Goal: Task Accomplishment & Management: Use online tool/utility

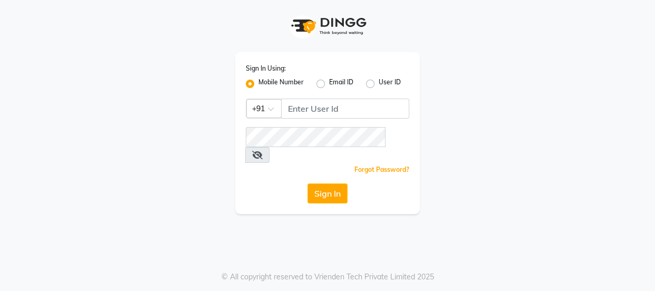
click at [520, 134] on div "Sign In Using: Mobile Number Email ID User ID Country Code × +91 Remember me Fo…" at bounding box center [327, 107] width 601 height 214
click at [335, 111] on input "Username" at bounding box center [345, 109] width 128 height 20
drag, startPoint x: 315, startPoint y: 111, endPoint x: 357, endPoint y: 111, distance: 41.1
click at [357, 111] on input "7506797294" at bounding box center [345, 109] width 128 height 20
type input "7506797294"
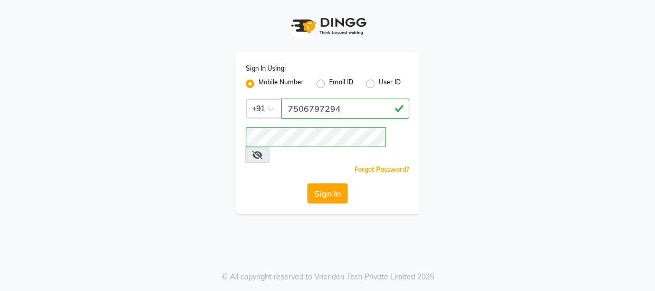
click at [332, 185] on button "Sign In" at bounding box center [327, 194] width 40 height 20
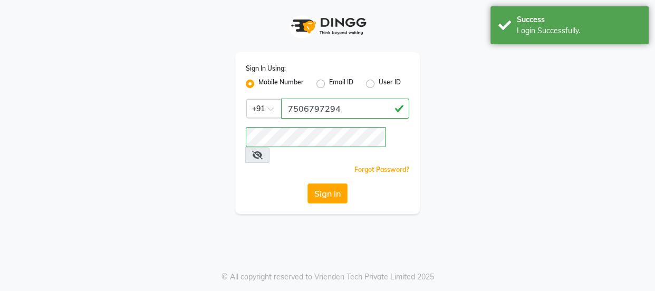
select select "service"
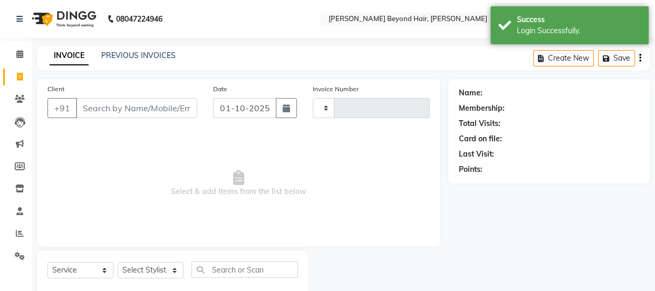
select select "en"
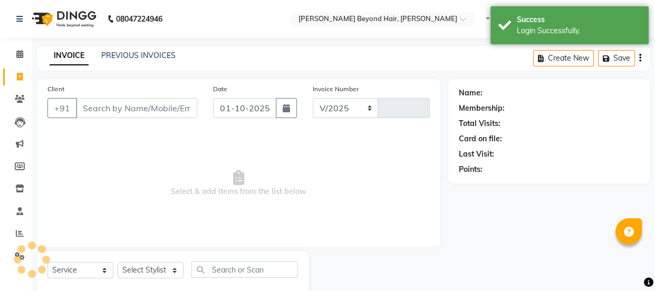
select select "6352"
type input "1225"
click at [128, 109] on input "Client" at bounding box center [136, 108] width 121 height 20
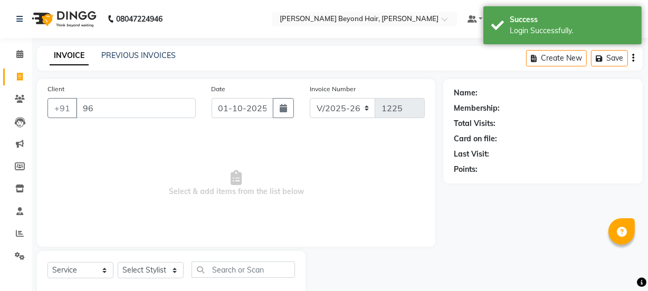
type input "965"
select select "48071"
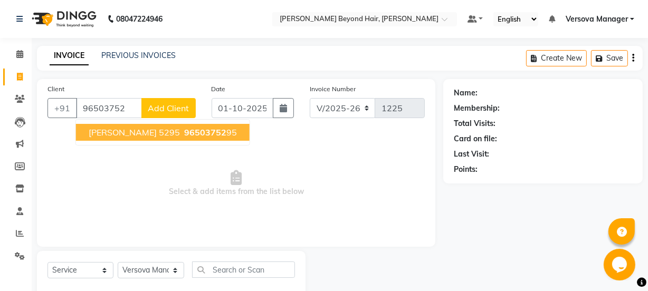
click at [140, 138] on button "[PERSON_NAME] 5295 96503752 95" at bounding box center [163, 132] width 174 height 17
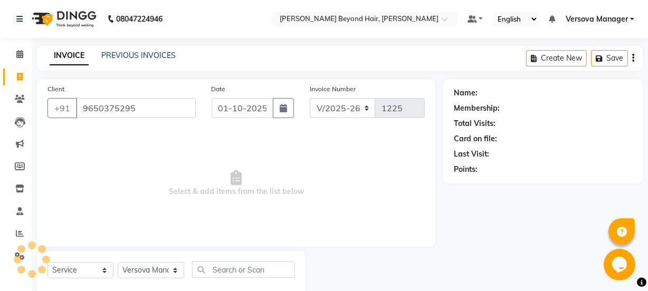
type input "9650375295"
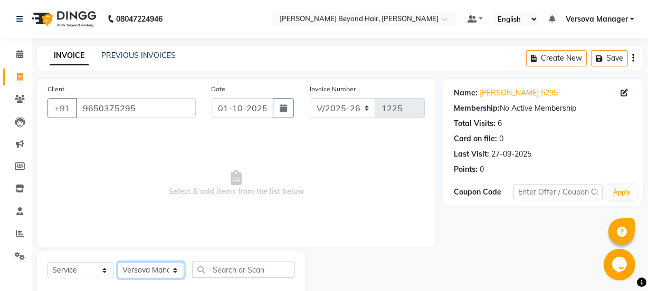
click at [161, 272] on select "Select Stylist ADMIN [PERSON_NAME] [PERSON_NAME] [PERSON_NAME] [PERSON_NAME] [P…" at bounding box center [151, 270] width 66 height 16
select select "47583"
click at [118, 262] on select "Select Stylist ADMIN [PERSON_NAME] [PERSON_NAME] [PERSON_NAME] [PERSON_NAME] [P…" at bounding box center [151, 270] width 66 height 16
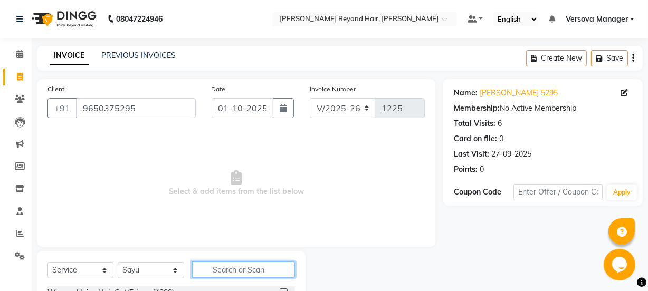
click at [234, 272] on input "text" at bounding box center [243, 270] width 102 height 16
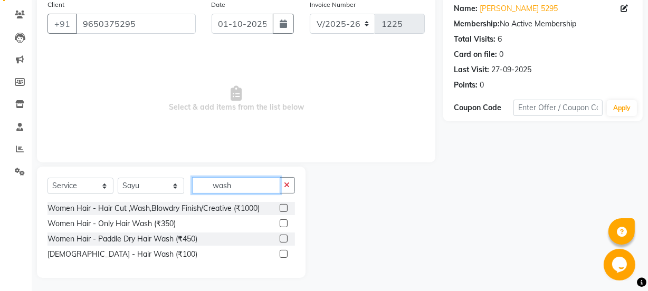
scroll to position [87, 0]
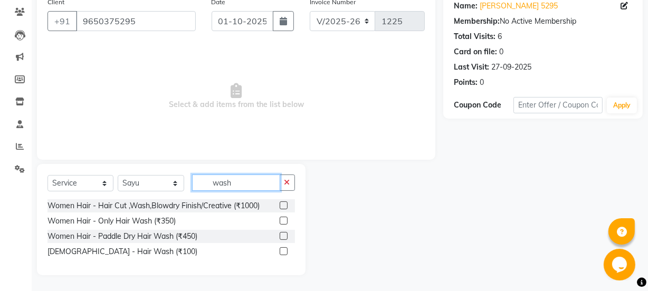
type input "wash"
click at [285, 235] on label at bounding box center [284, 236] width 8 height 8
click at [285, 235] on input "checkbox" at bounding box center [283, 236] width 7 height 7
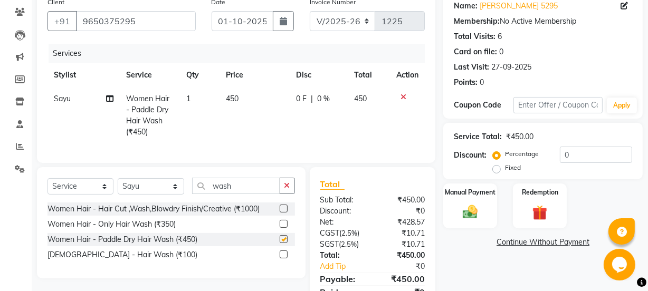
checkbox input "false"
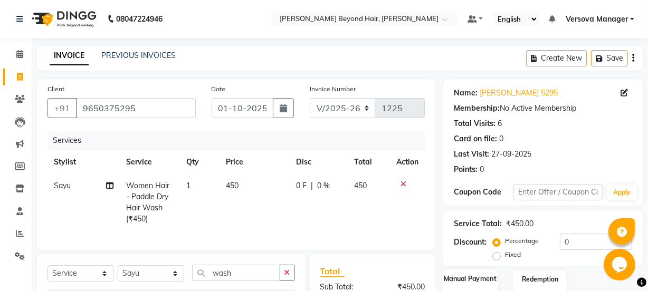
scroll to position [95, 0]
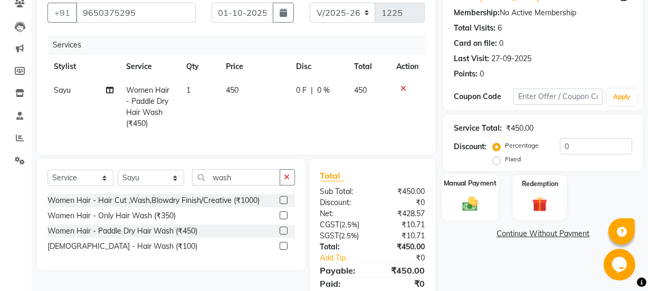
click at [486, 208] on div "Manual Payment" at bounding box center [470, 197] width 56 height 47
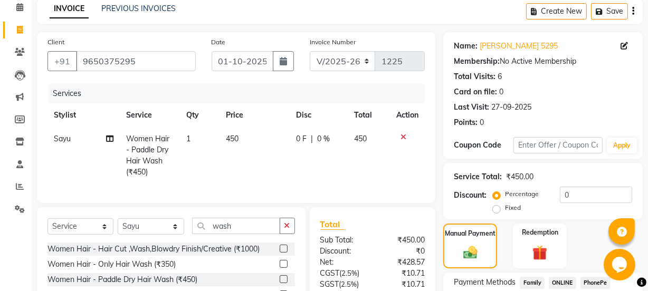
scroll to position [142, 0]
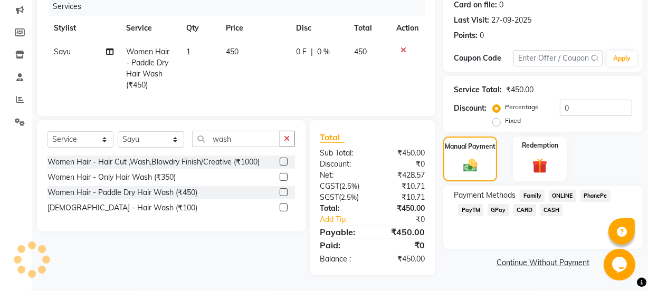
click at [499, 204] on span "GPay" at bounding box center [498, 210] width 22 height 12
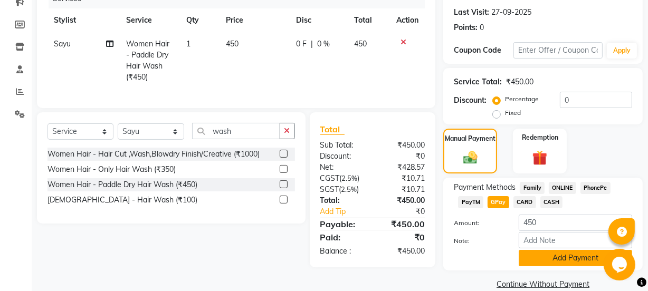
click at [557, 262] on button "Add Payment" at bounding box center [574, 258] width 113 height 16
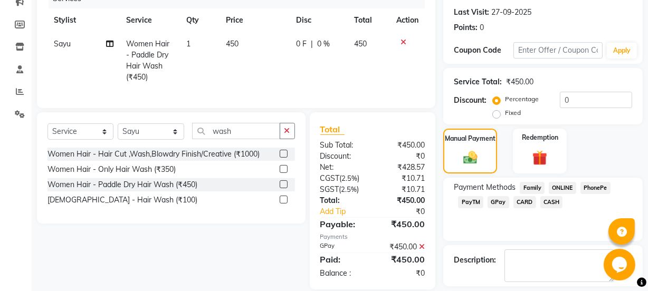
scroll to position [188, 0]
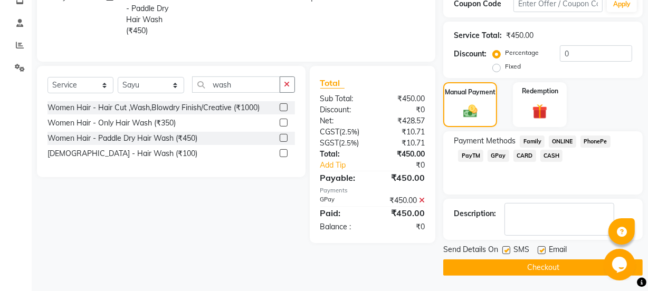
drag, startPoint x: 506, startPoint y: 249, endPoint x: 516, endPoint y: 249, distance: 10.0
click at [506, 249] on label at bounding box center [506, 250] width 8 height 8
click at [506, 249] on input "checkbox" at bounding box center [505, 250] width 7 height 7
checkbox input "false"
drag, startPoint x: 540, startPoint y: 251, endPoint x: 537, endPoint y: 264, distance: 13.4
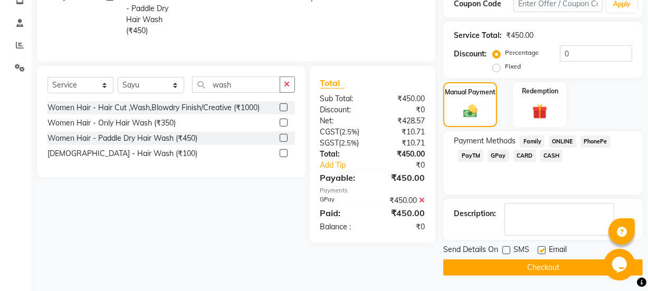
click at [540, 253] on label at bounding box center [541, 250] width 8 height 8
click at [540, 253] on input "checkbox" at bounding box center [540, 250] width 7 height 7
checkbox input "false"
click at [537, 265] on button "Checkout" at bounding box center [542, 267] width 199 height 16
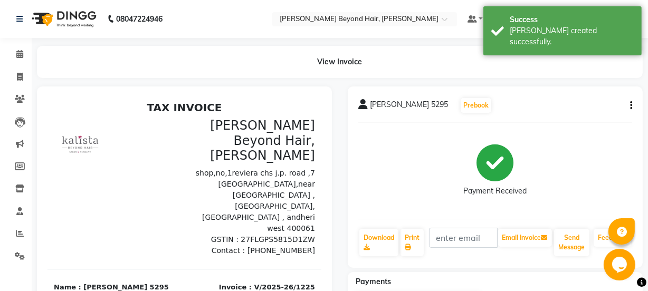
click at [233, 33] on nav "08047224946 Select Location × [PERSON_NAME] Beyond Hair, Andheri West Default P…" at bounding box center [324, 19] width 648 height 38
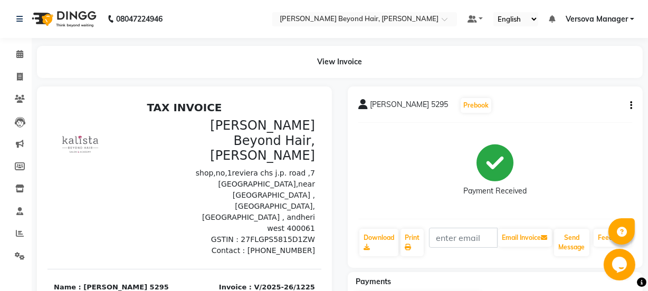
select select "service"
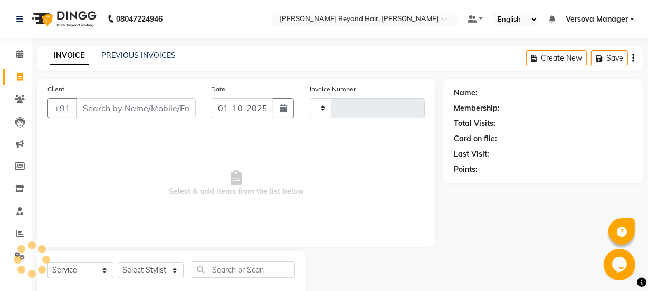
scroll to position [26, 0]
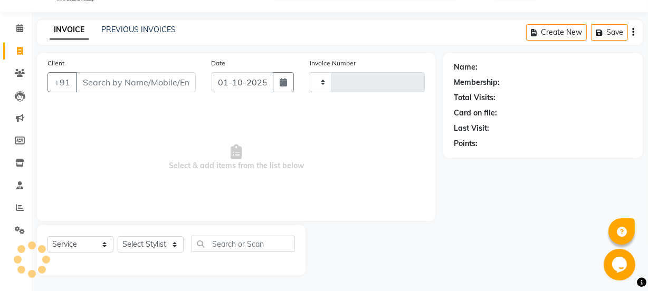
type input "1226"
select select "6352"
select select "48071"
